Goal: Task Accomplishment & Management: Manage account settings

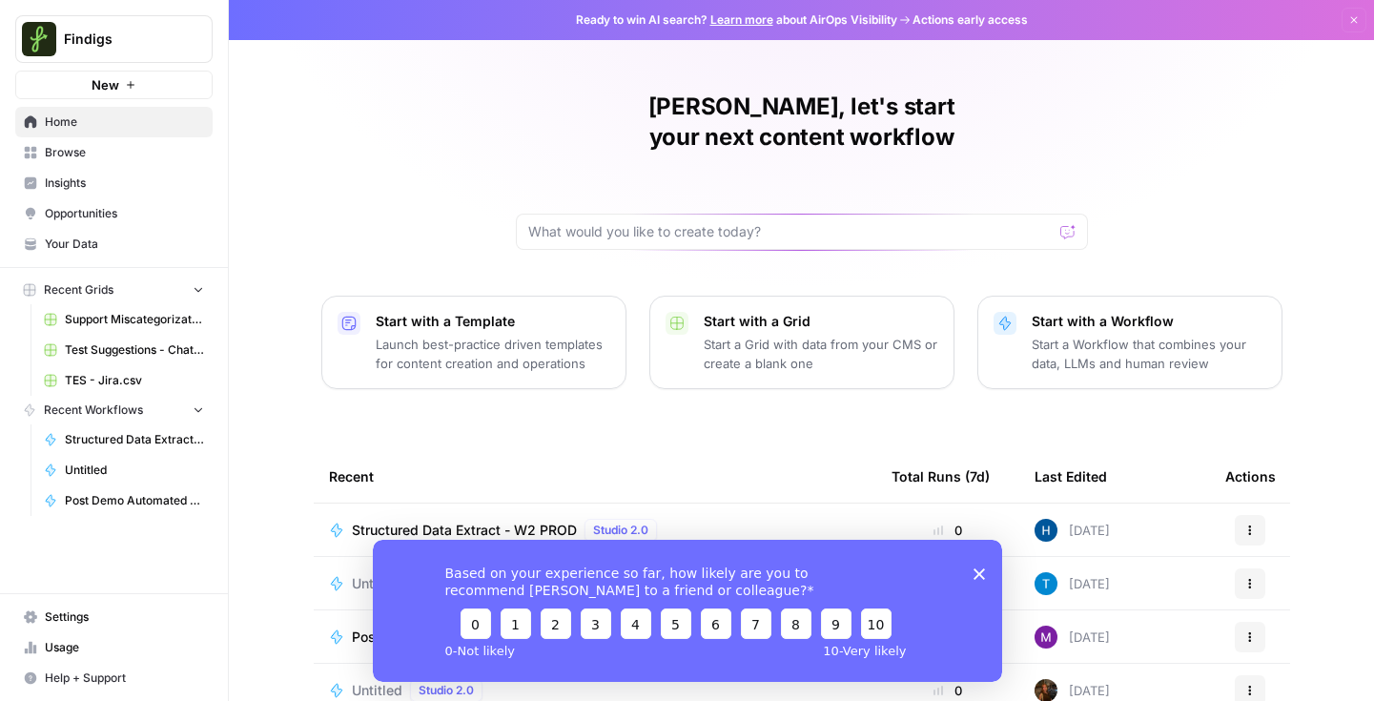
click at [109, 639] on span "Usage" at bounding box center [124, 647] width 159 height 17
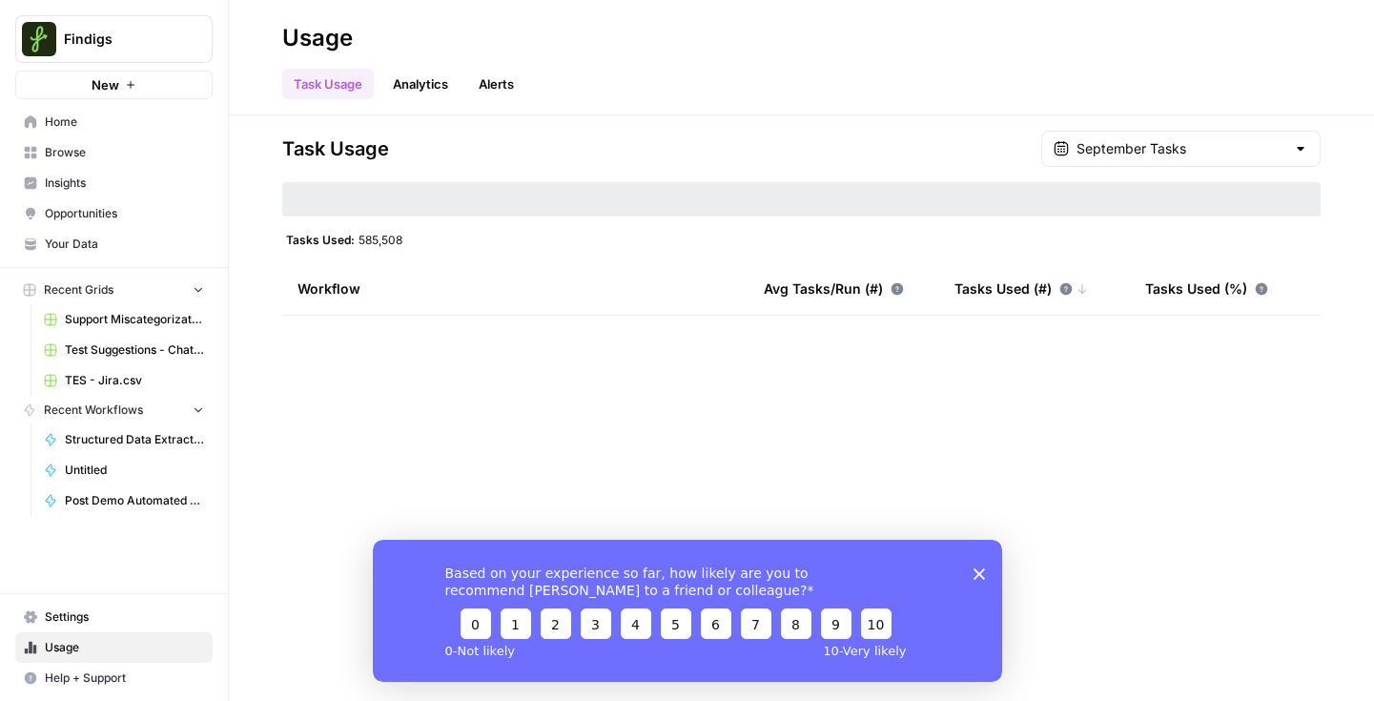
click at [985, 572] on div "Based on your experience so far, how likely are you to recommend [PERSON_NAME] …" at bounding box center [686, 610] width 629 height 142
click at [976, 572] on polygon "Close survey" at bounding box center [977, 572] width 11 height 11
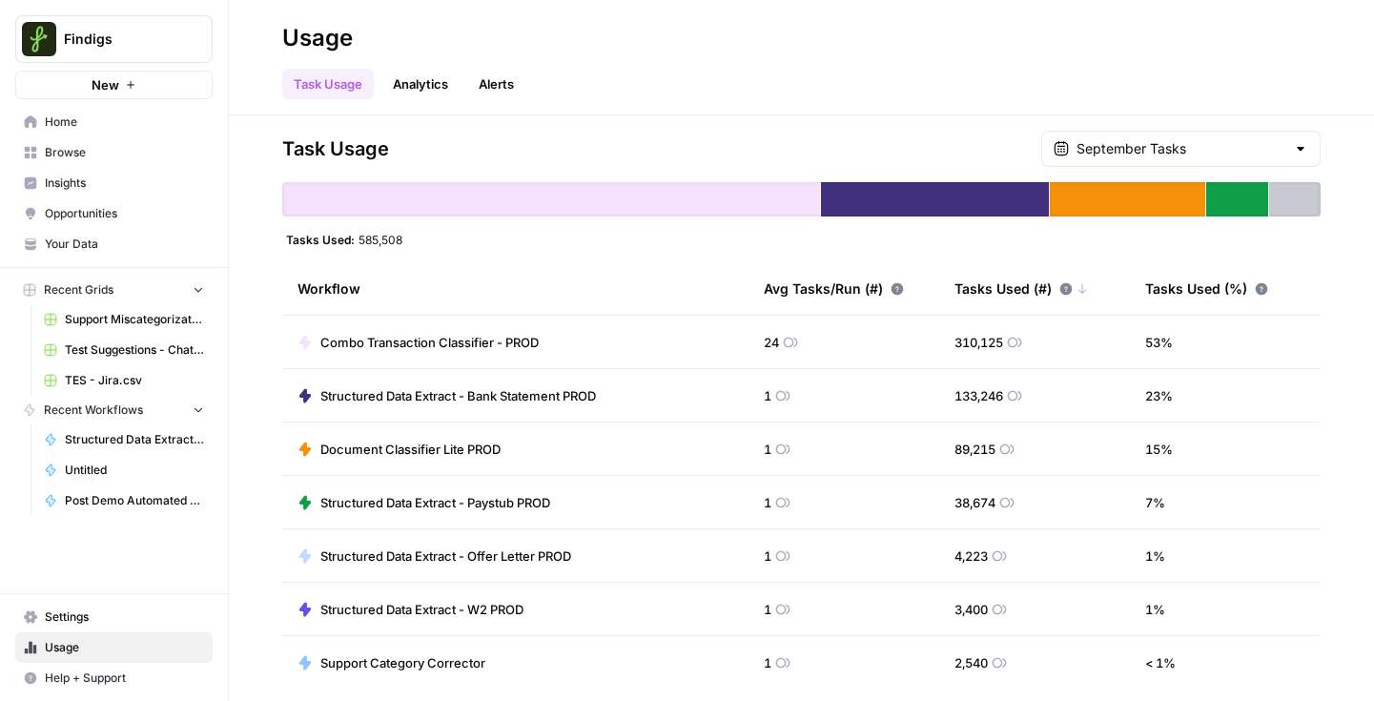
click at [417, 93] on link "Analytics" at bounding box center [420, 84] width 78 height 31
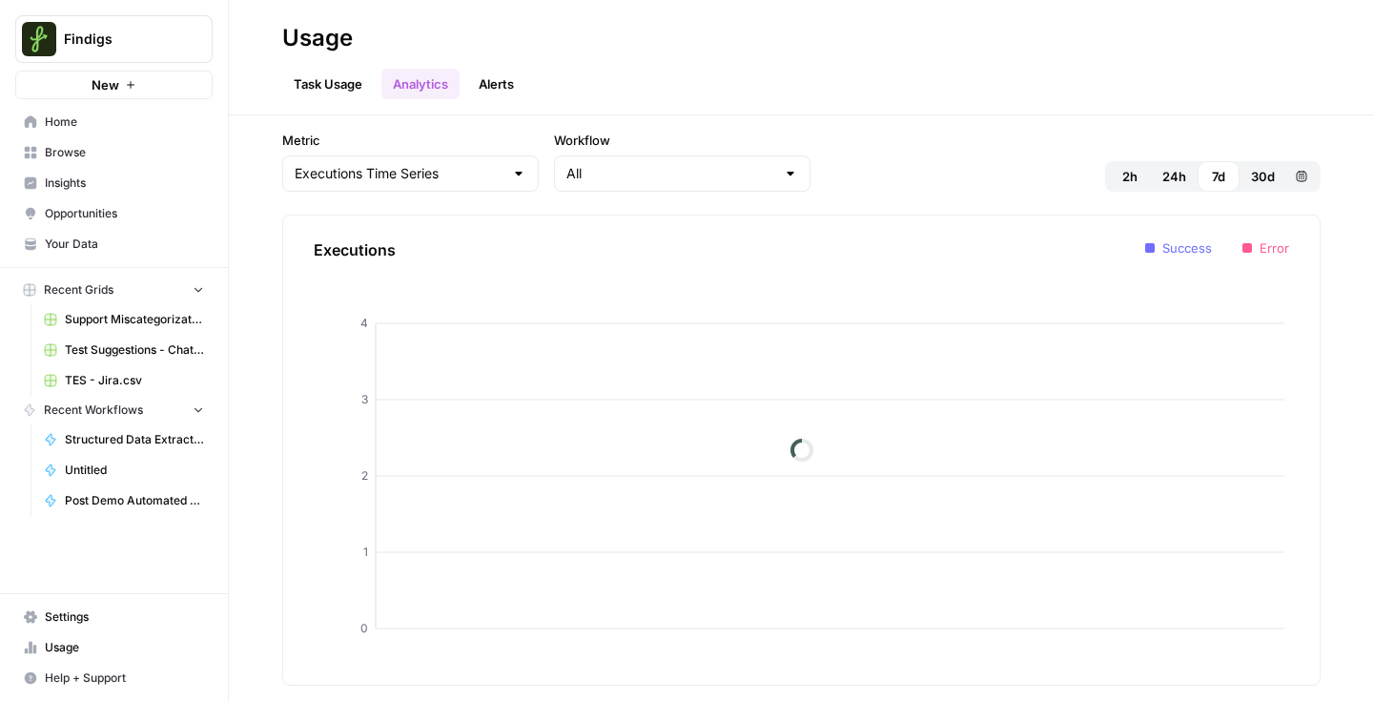
click at [519, 78] on link "Alerts" at bounding box center [496, 84] width 58 height 31
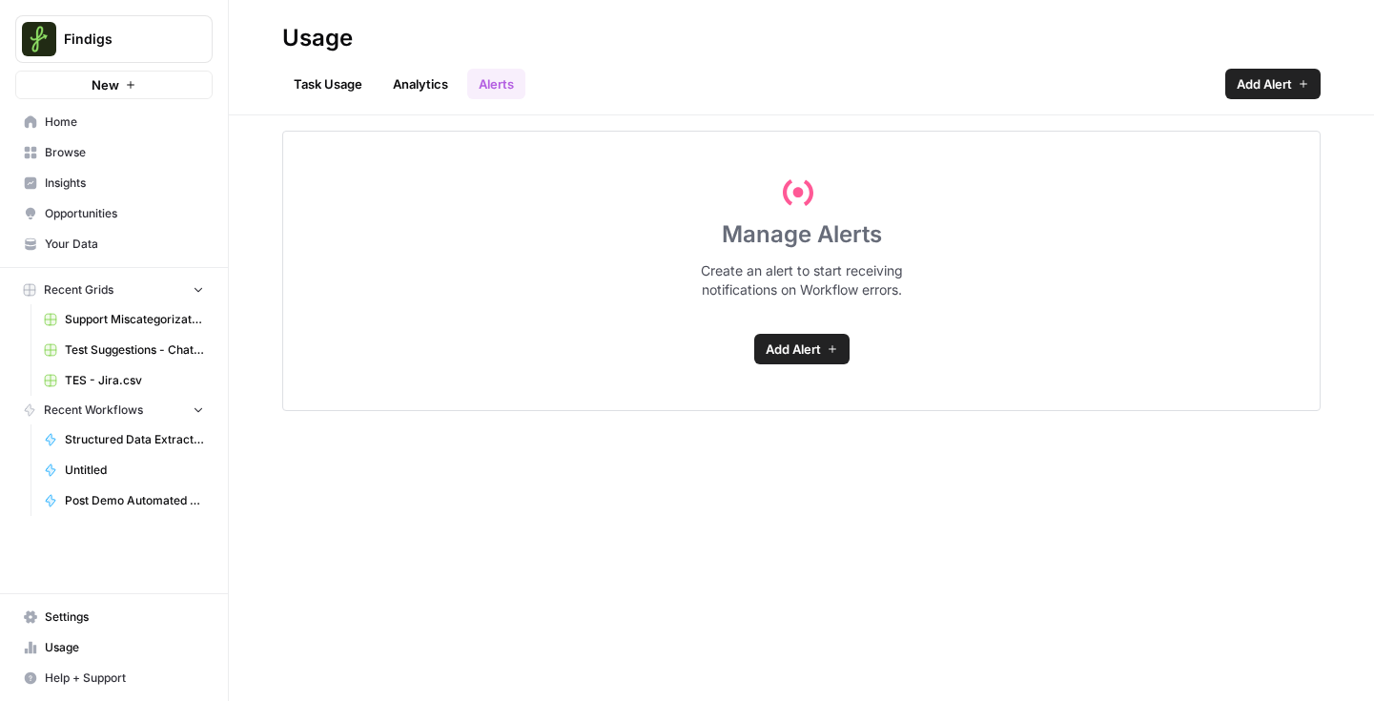
click at [334, 81] on link "Task Usage" at bounding box center [328, 84] width 92 height 31
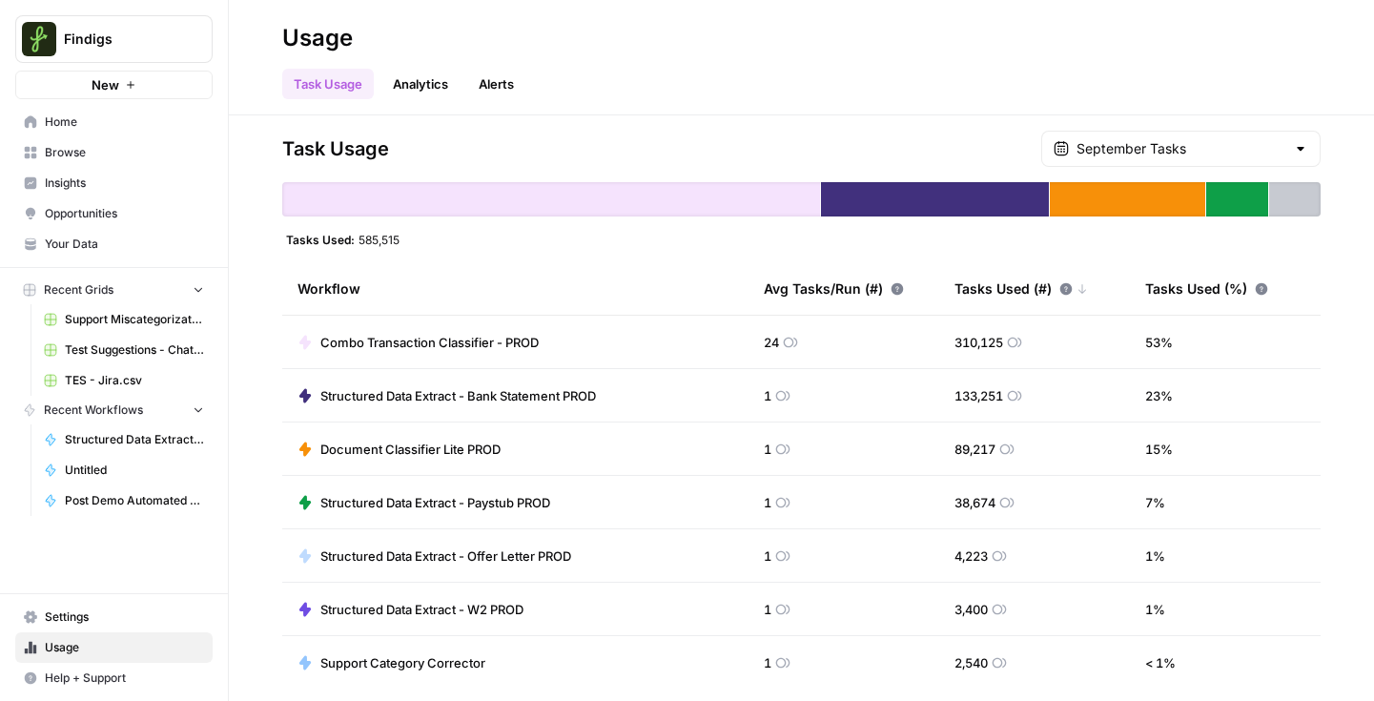
click at [437, 336] on span "Combo Transaction Classifier - PROD" at bounding box center [429, 342] width 218 height 19
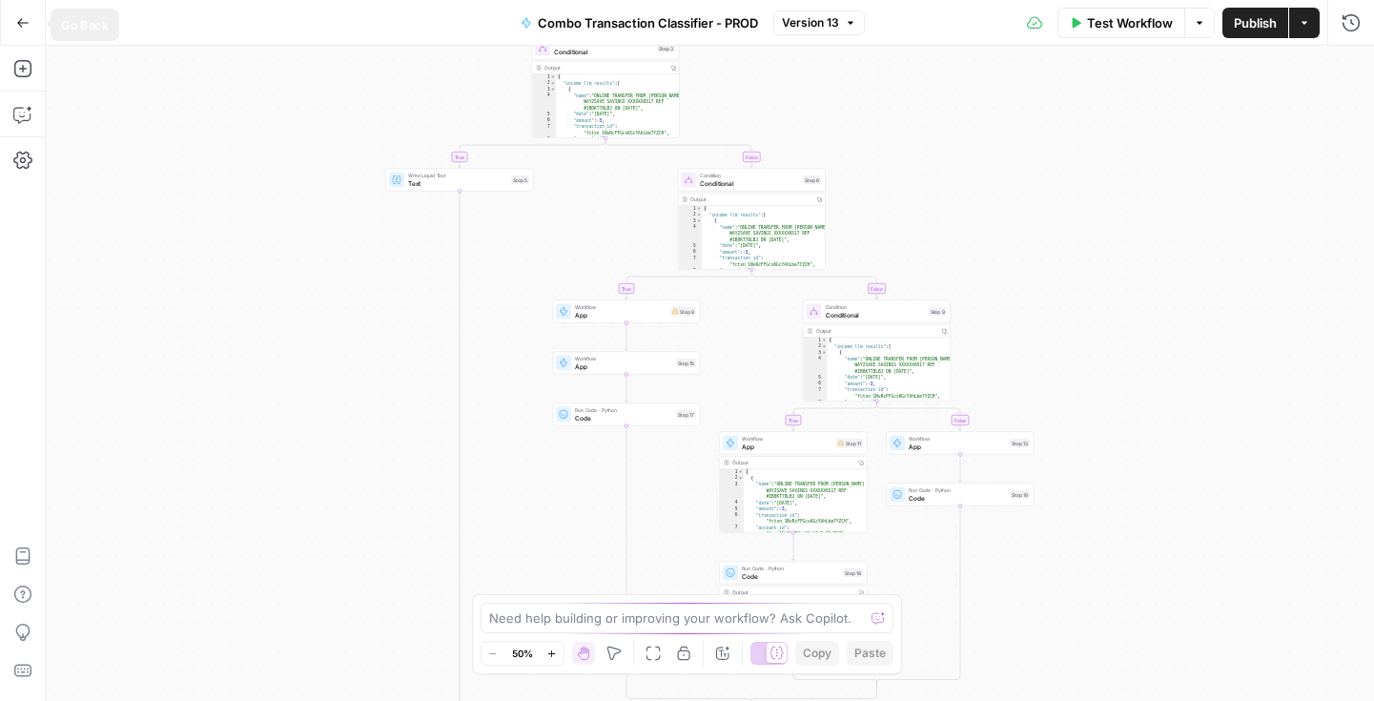
click at [19, 30] on button "Go Back" at bounding box center [23, 23] width 34 height 34
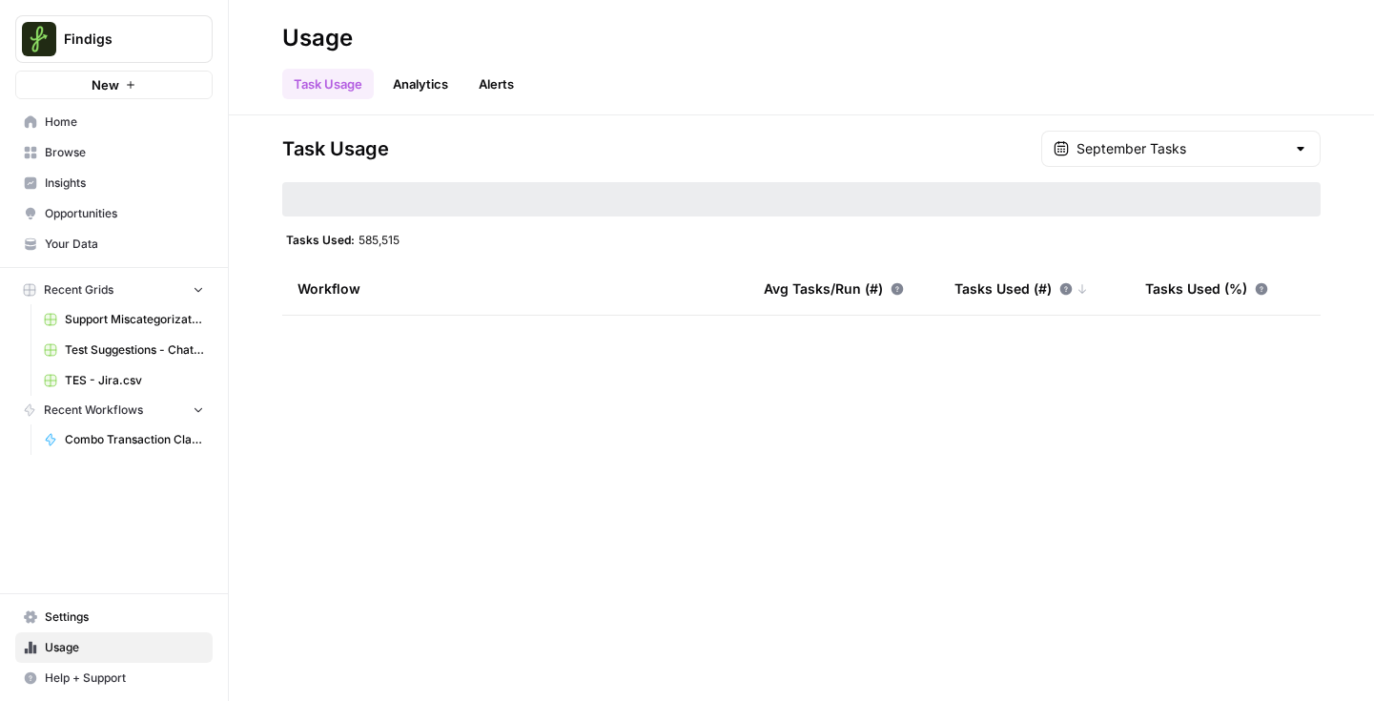
click at [102, 624] on span "Settings" at bounding box center [124, 616] width 159 height 17
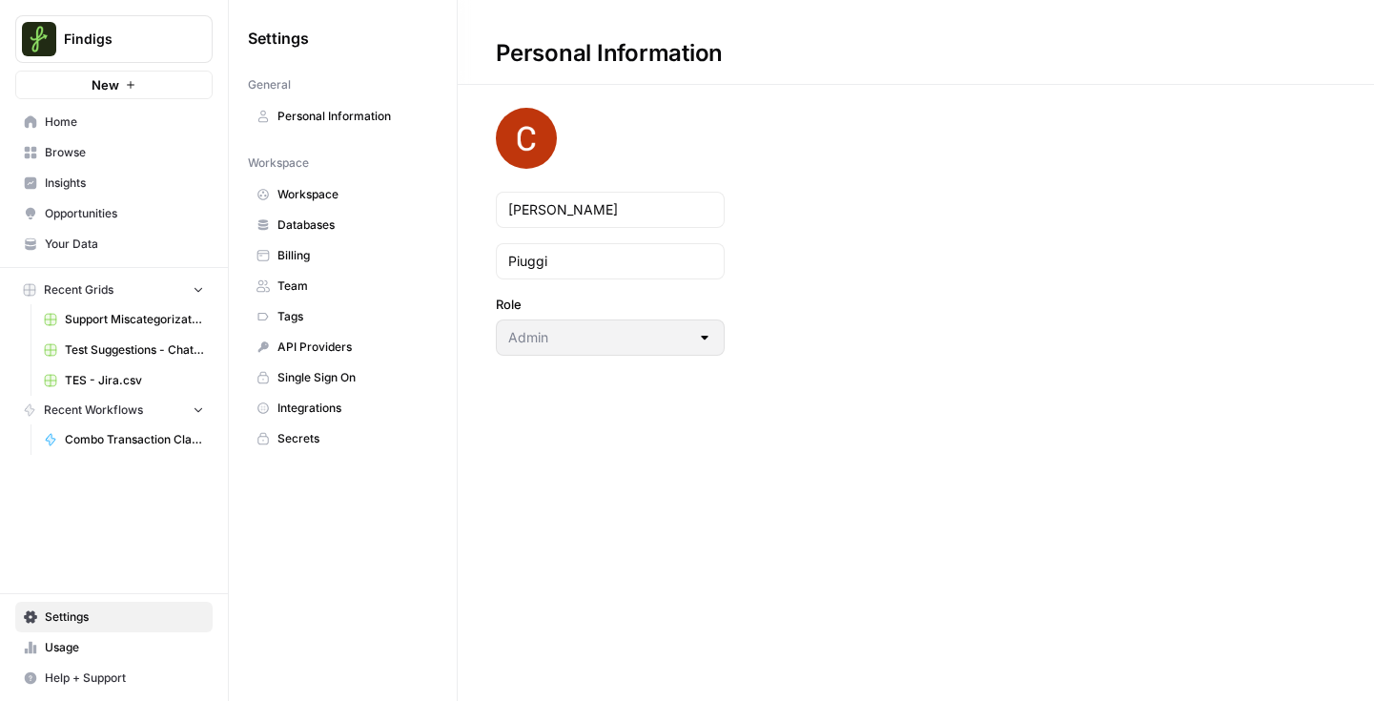
click at [287, 257] on span "Billing" at bounding box center [353, 255] width 152 height 17
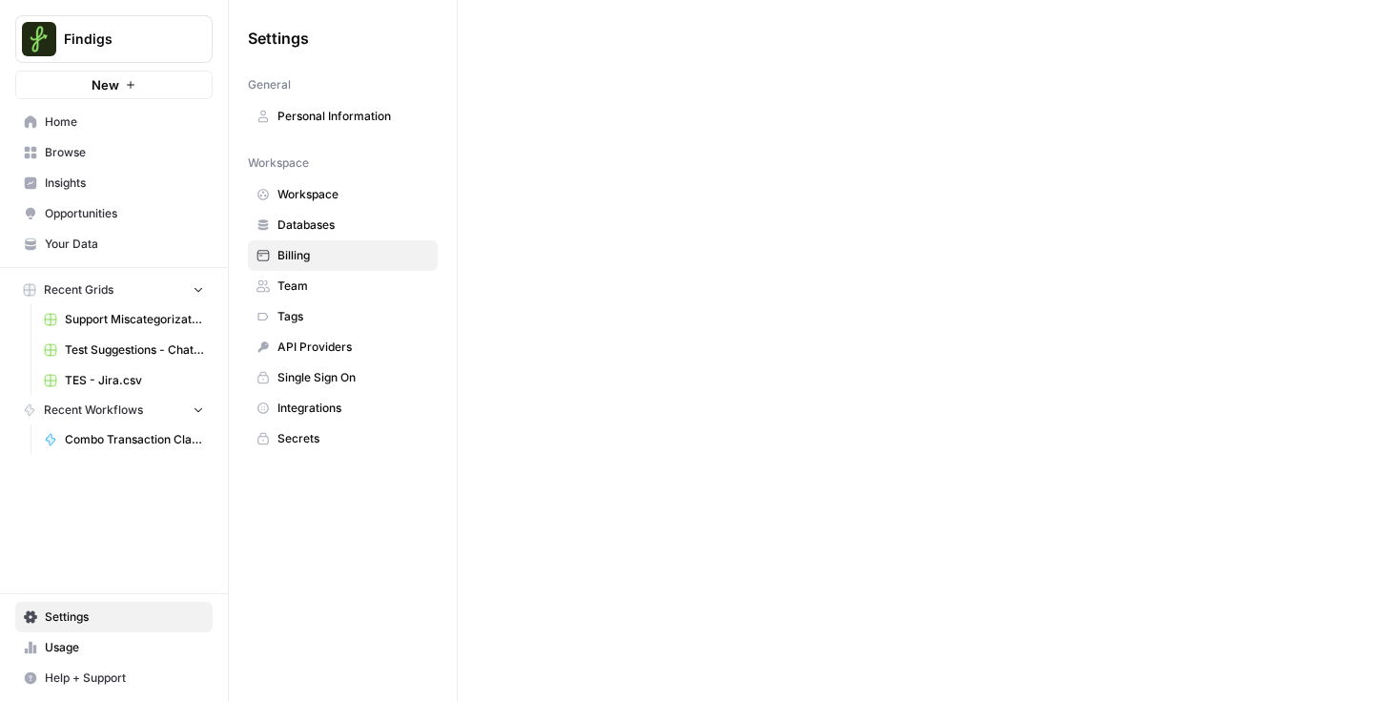
click at [289, 255] on span "Billing" at bounding box center [353, 255] width 152 height 17
click at [79, 617] on span "Settings" at bounding box center [124, 616] width 159 height 17
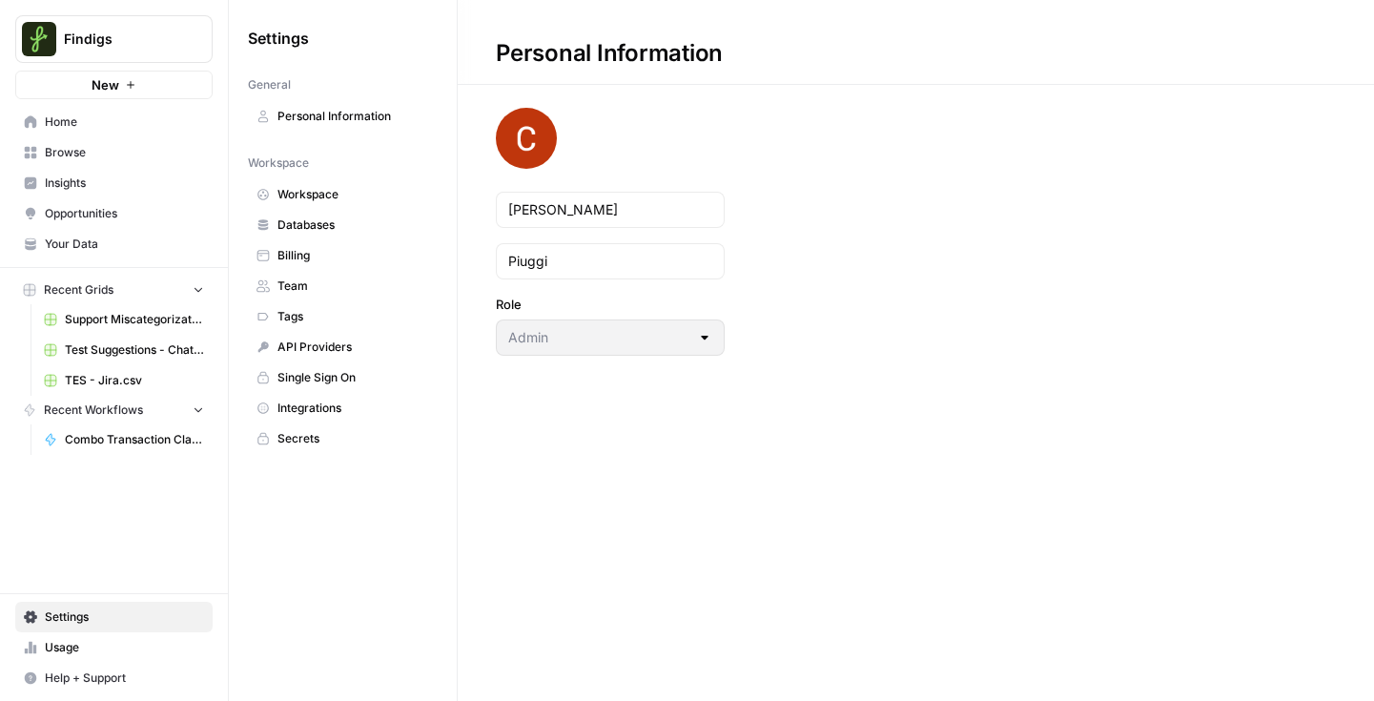
click at [301, 285] on span "Team" at bounding box center [353, 285] width 152 height 17
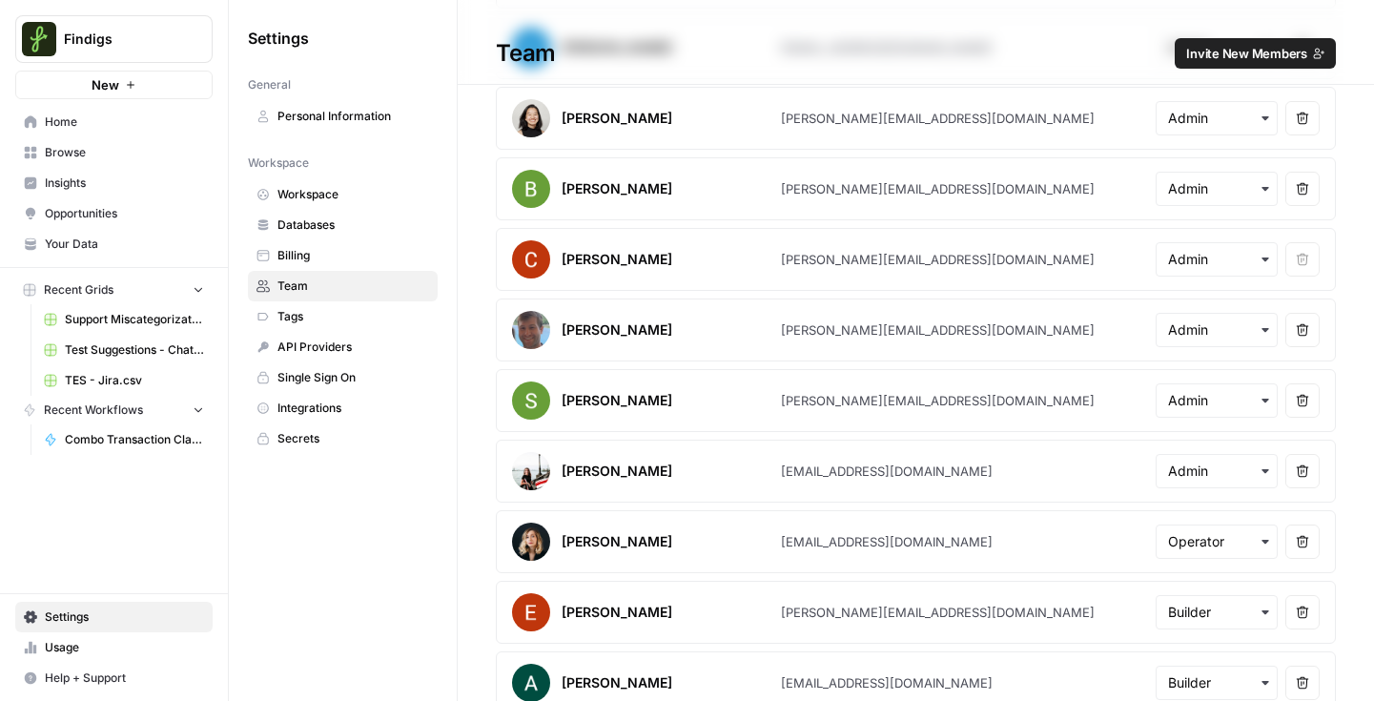
scroll to position [148, 0]
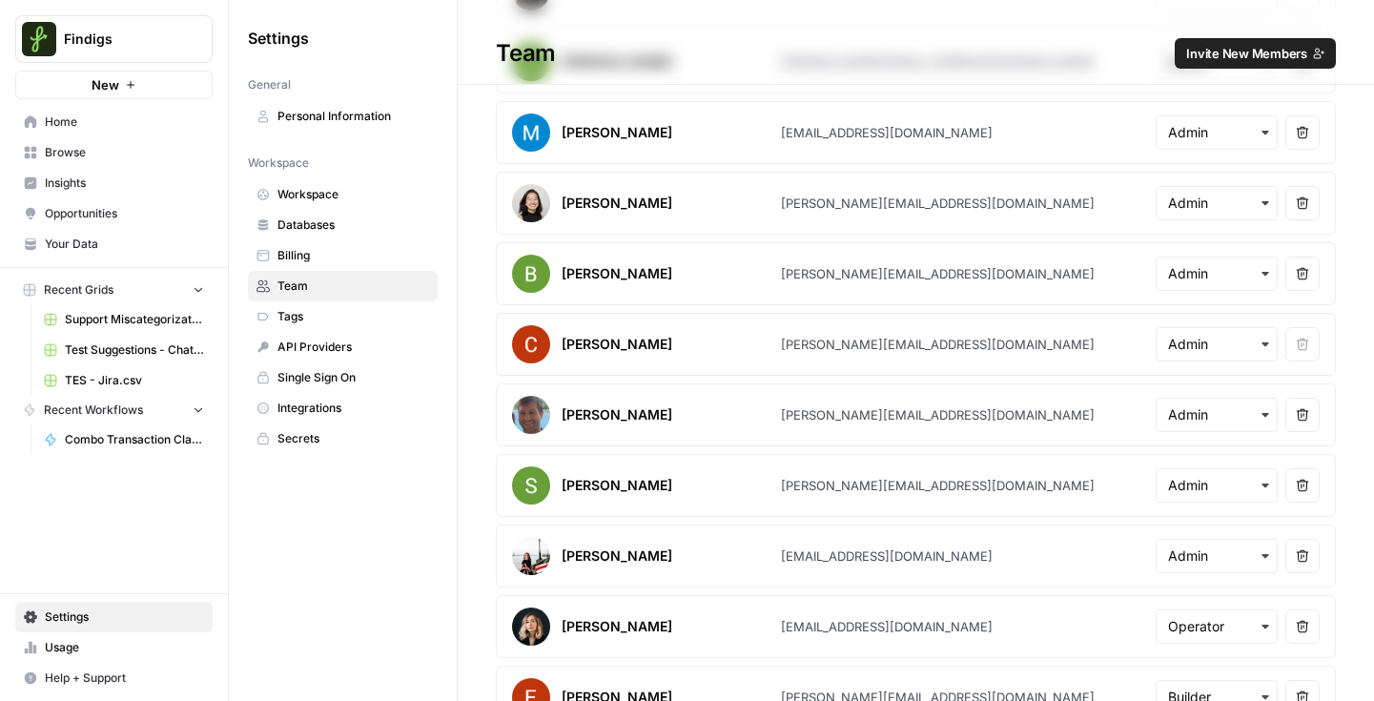
click at [343, 259] on span "Billing" at bounding box center [353, 255] width 152 height 17
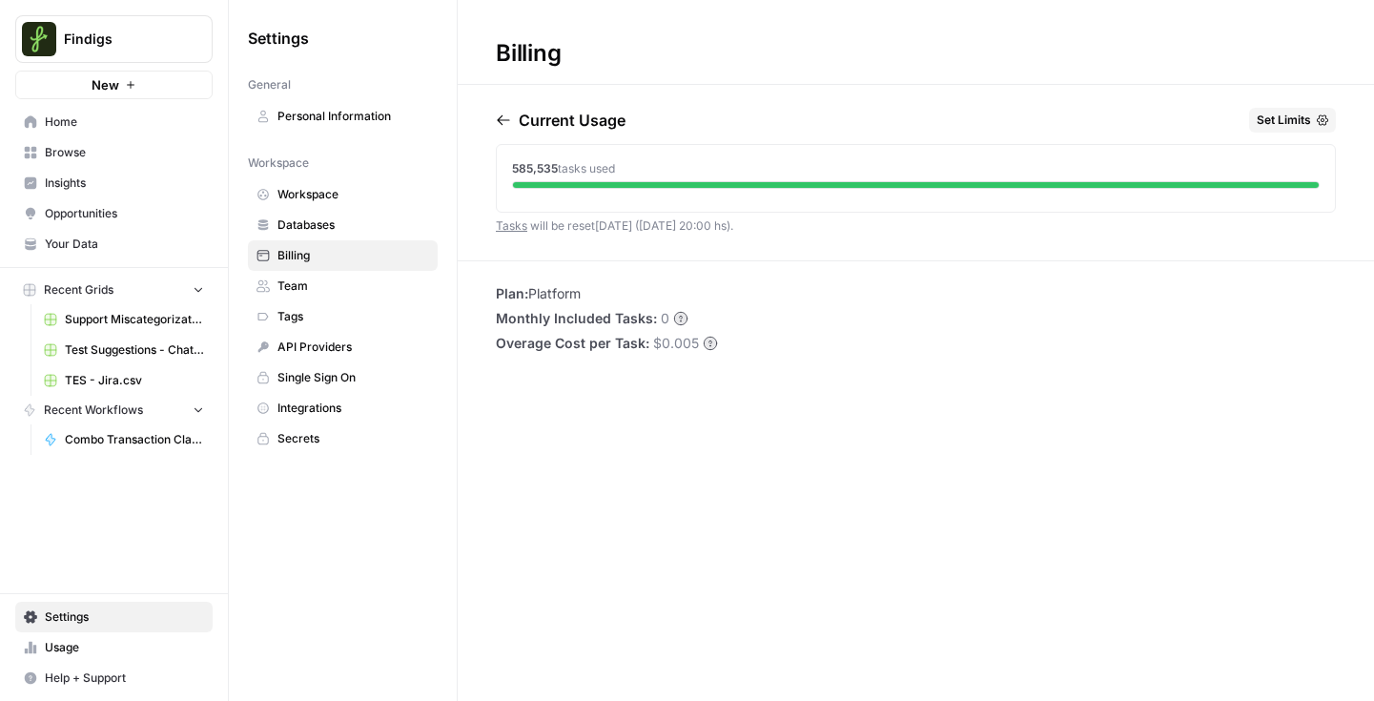
click at [505, 120] on icon "button" at bounding box center [503, 120] width 12 height 10
click at [592, 119] on icon "button" at bounding box center [586, 120] width 10 height 10
click at [320, 350] on span "API Providers" at bounding box center [353, 346] width 152 height 17
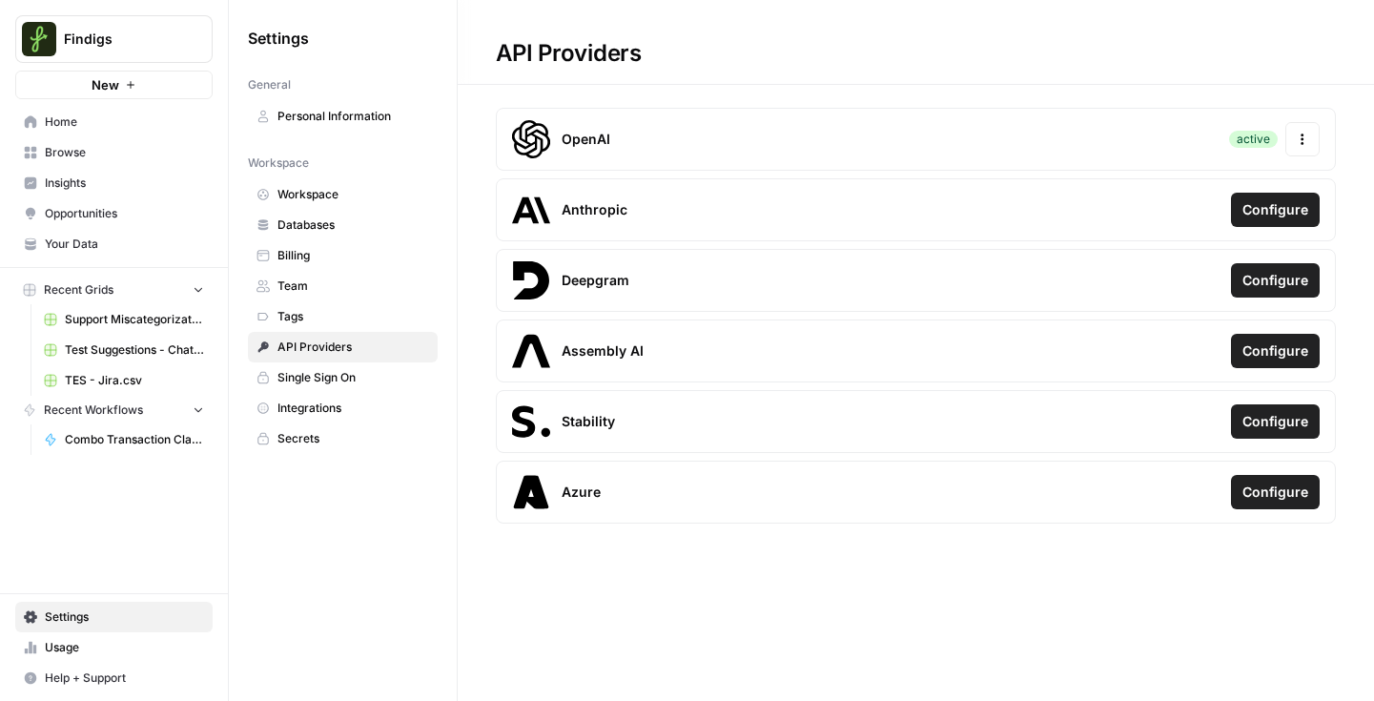
click at [1295, 132] on icon "button" at bounding box center [1301, 138] width 13 height 13
click at [990, 103] on div "API Providers OpenAI active Actions Anthropic Configure Deepgram Configure Asse…" at bounding box center [916, 265] width 916 height 531
click at [332, 413] on span "Integrations" at bounding box center [353, 407] width 152 height 17
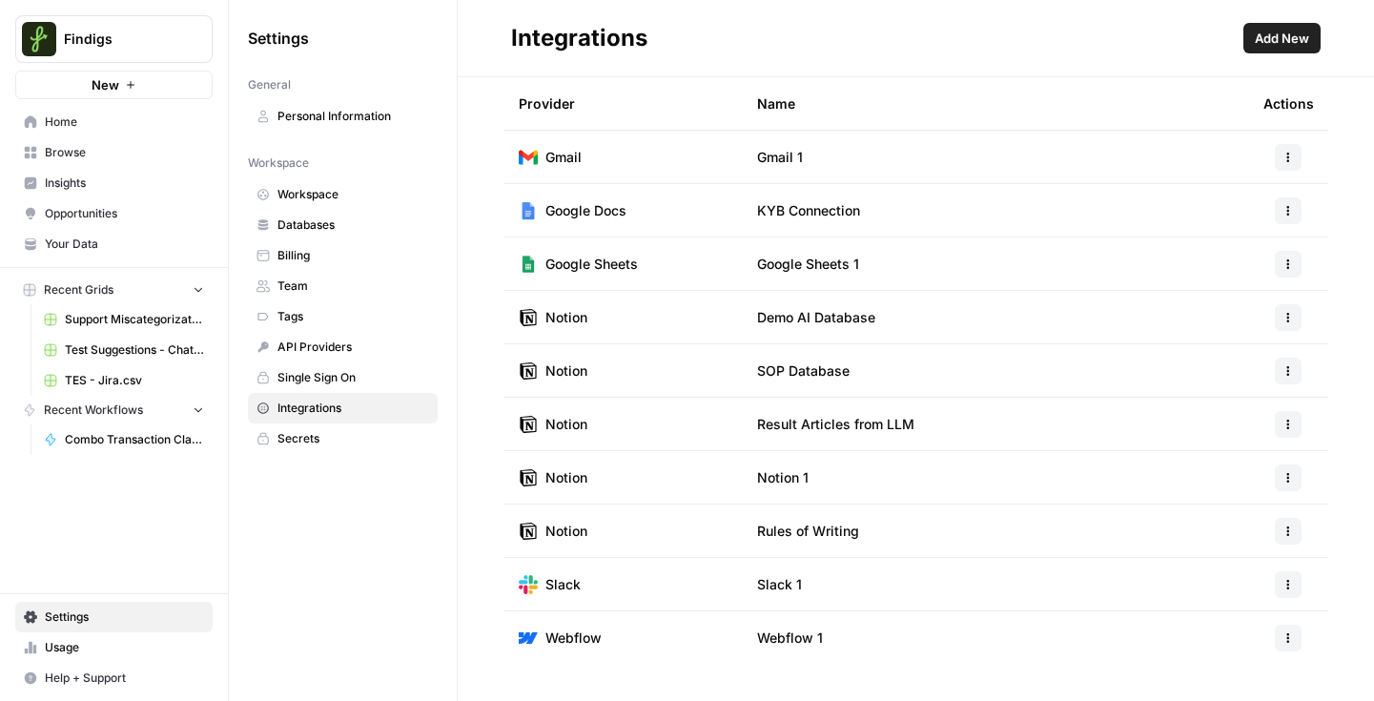
click at [318, 336] on link "API Providers" at bounding box center [343, 347] width 190 height 31
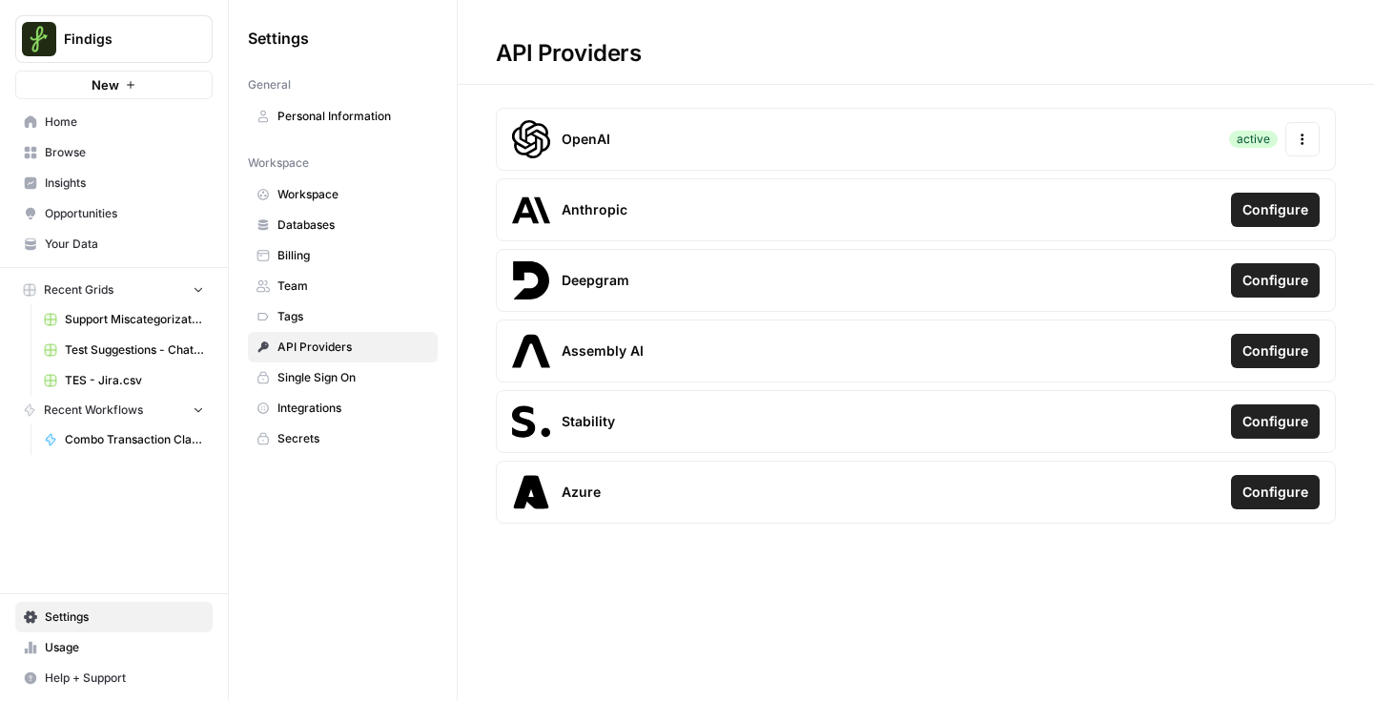
click at [1301, 142] on icon "button" at bounding box center [1301, 143] width 3 height 3
click at [984, 61] on h1 "API Providers" at bounding box center [916, 42] width 916 height 85
click at [345, 402] on span "Integrations" at bounding box center [353, 407] width 152 height 17
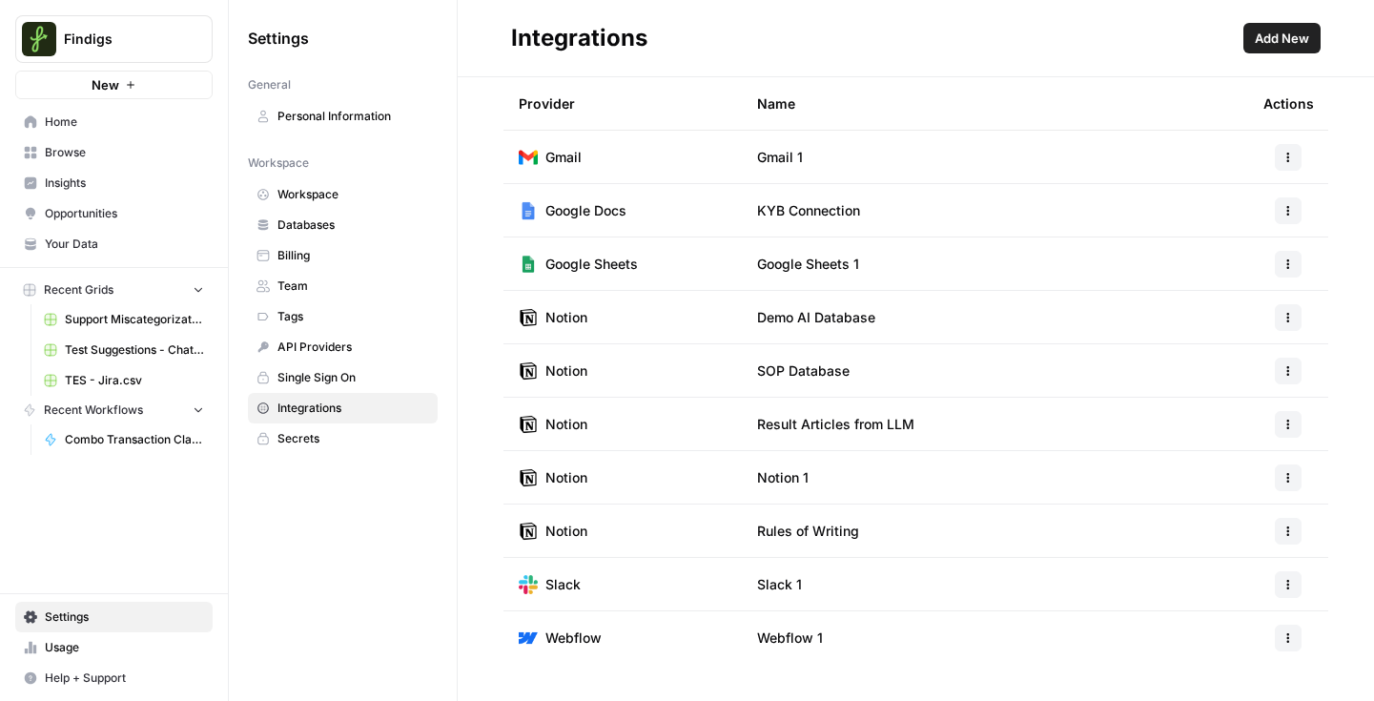
click at [318, 352] on span "API Providers" at bounding box center [353, 346] width 152 height 17
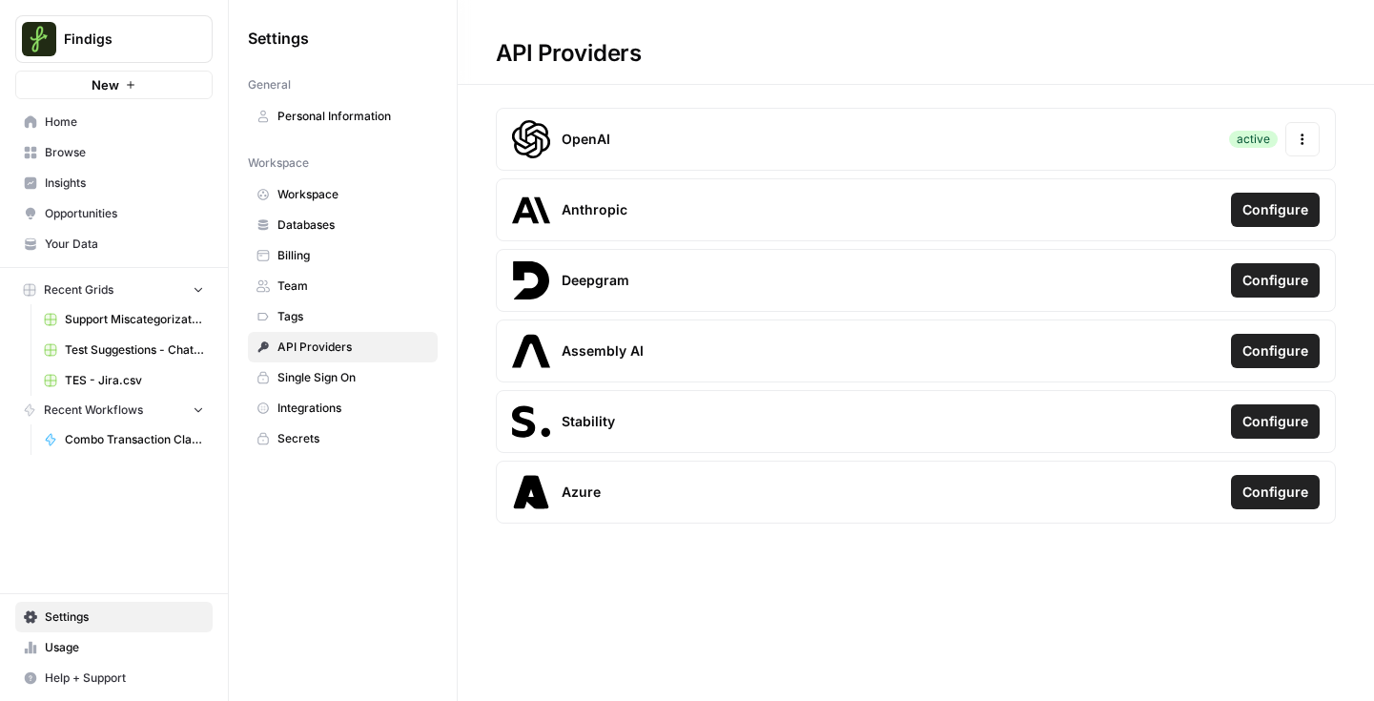
click at [72, 652] on span "Usage" at bounding box center [124, 647] width 159 height 17
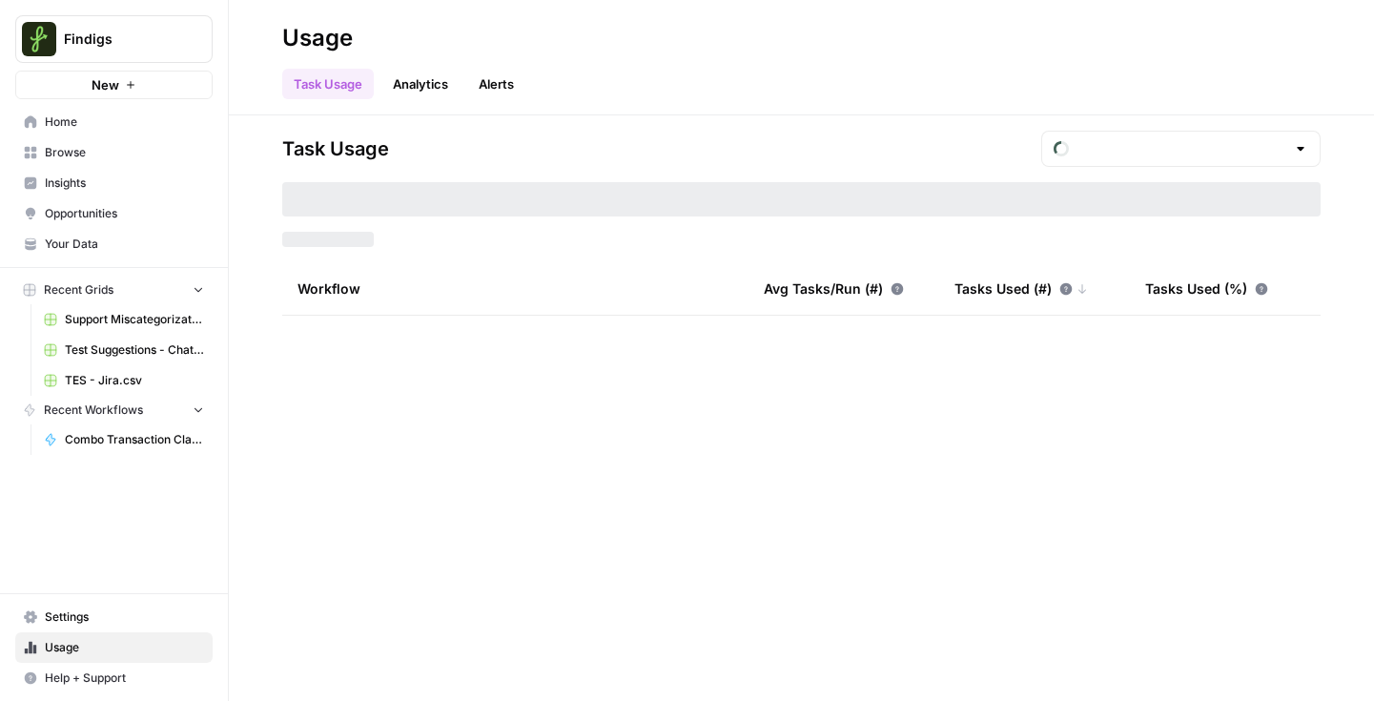
type input "September Tasks"
